Goal: Find contact information: Find contact information

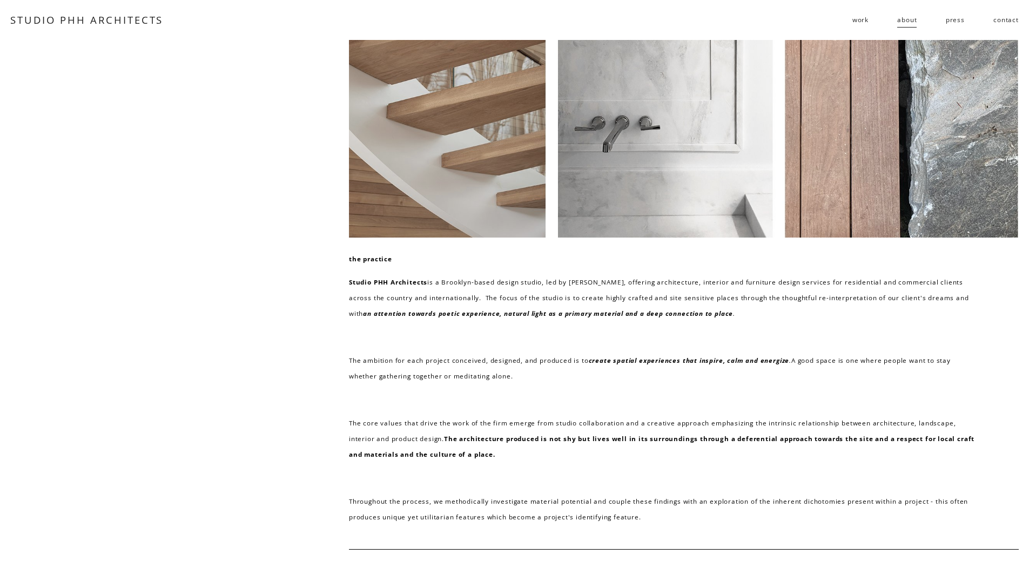
click at [554, 146] on div at bounding box center [684, 139] width 670 height 198
click at [551, 145] on div at bounding box center [684, 139] width 670 height 198
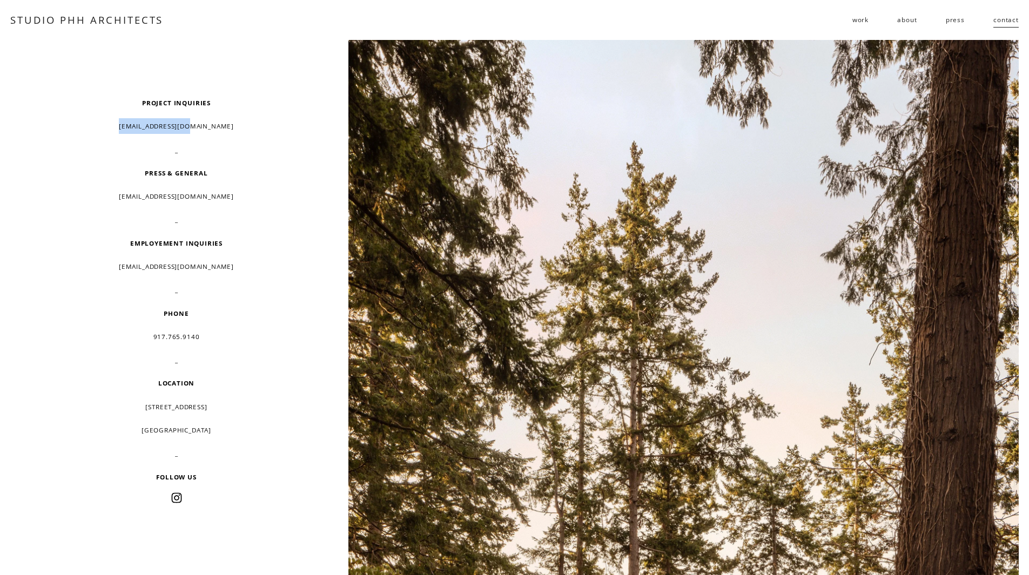
drag, startPoint x: 226, startPoint y: 131, endPoint x: 130, endPoint y: 127, distance: 96.8
click at [130, 127] on p "[EMAIL_ADDRESS][DOMAIN_NAME]" at bounding box center [175, 126] width 247 height 16
click at [253, 145] on p "_" at bounding box center [175, 150] width 247 height 16
